Goal: Task Accomplishment & Management: Manage account settings

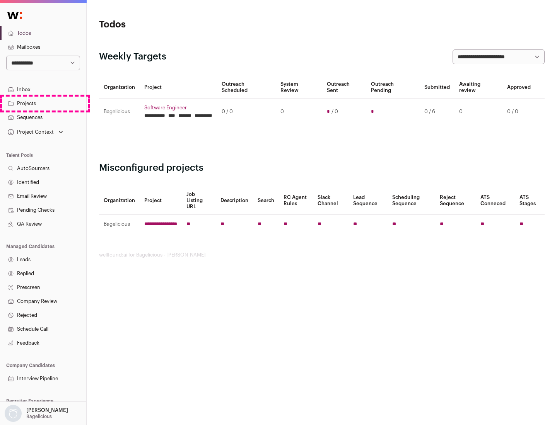
click at [43, 103] on link "Projects" at bounding box center [43, 104] width 86 height 14
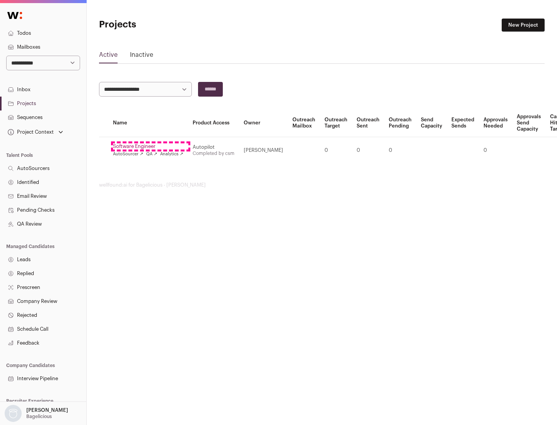
click at [150, 146] on link "Software Engineer" at bounding box center [148, 146] width 70 height 6
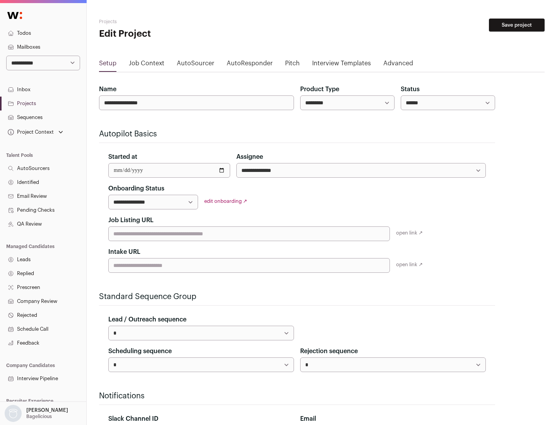
click at [516, 25] on button "Save project" at bounding box center [517, 25] width 56 height 13
